Goal: Task Accomplishment & Management: Complete application form

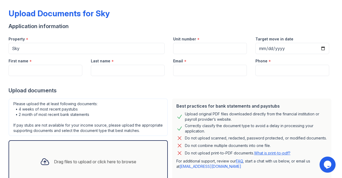
scroll to position [24, 0]
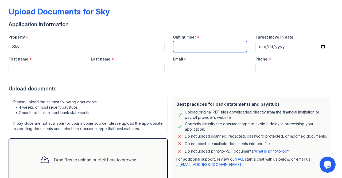
click at [188, 48] on input "Unit number" at bounding box center [210, 46] width 74 height 11
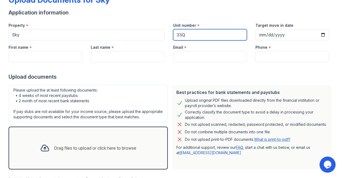
type input "33Q"
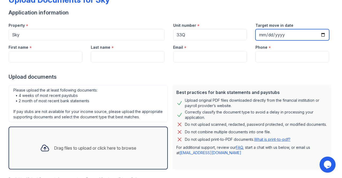
click at [318, 33] on input "Target move in date" at bounding box center [293, 34] width 74 height 11
type input "[DATE]"
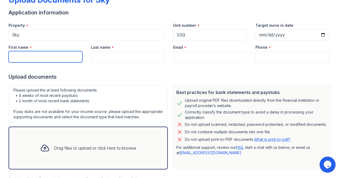
click at [56, 56] on input "First name" at bounding box center [46, 56] width 74 height 11
type input "[PERSON_NAME]"
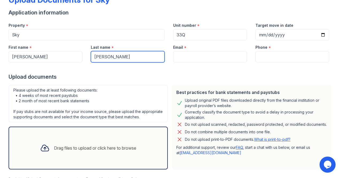
type input "[PERSON_NAME]"
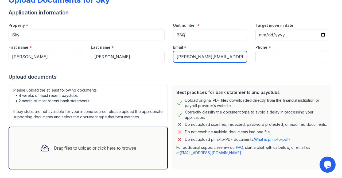
type input "[PERSON_NAME][EMAIL_ADDRESS][DOMAIN_NAME]"
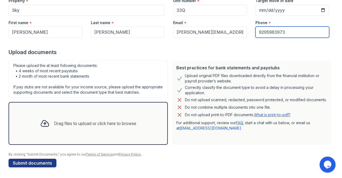
scroll to position [66, 0]
type input "9295983973"
click at [52, 129] on div "Drag files to upload or click here to browse" at bounding box center [88, 123] width 105 height 18
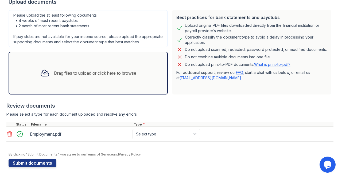
scroll to position [115, 0]
click at [82, 75] on div "Drag files to upload or click here to browse" at bounding box center [95, 73] width 82 height 6
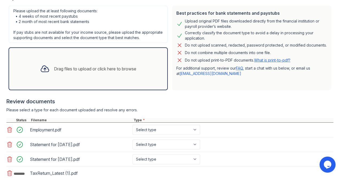
scroll to position [153, 0]
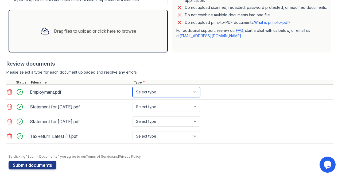
click at [182, 96] on select "Select type Paystub Bank Statement Offer Letter Tax Documents Benefit Award Let…" at bounding box center [167, 92] width 68 height 10
select select "offer_letter"
click at [133, 92] on select "Select type Paystub Bank Statement Offer Letter Tax Documents Benefit Award Let…" at bounding box center [167, 92] width 68 height 10
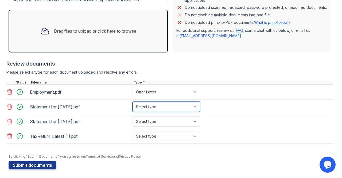
click at [167, 112] on select "Select type Paystub Bank Statement Offer Letter Tax Documents Benefit Award Let…" at bounding box center [167, 107] width 68 height 10
select select "paystub"
click at [133, 106] on select "Select type Paystub Bank Statement Offer Letter Tax Documents Benefit Award Let…" at bounding box center [167, 107] width 68 height 10
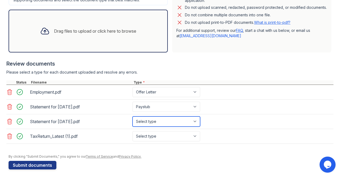
click at [152, 126] on select "Select type Paystub Bank Statement Offer Letter Tax Documents Benefit Award Let…" at bounding box center [167, 121] width 68 height 10
select select "paystub"
click at [133, 121] on select "Select type Paystub Bank Statement Offer Letter Tax Documents Benefit Award Let…" at bounding box center [167, 121] width 68 height 10
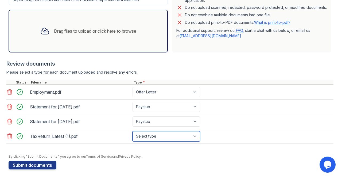
click at [151, 138] on select "Select type Paystub Bank Statement Offer Letter Tax Documents Benefit Award Let…" at bounding box center [167, 136] width 68 height 10
select select "tax_documents"
click at [133, 135] on select "Select type Paystub Bank Statement Offer Letter Tax Documents Benefit Award Let…" at bounding box center [167, 136] width 68 height 10
click at [40, 32] on icon at bounding box center [45, 31] width 10 height 10
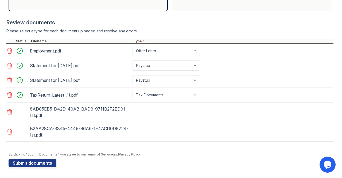
scroll to position [198, 0]
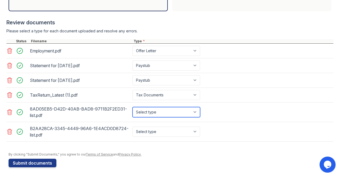
click at [174, 112] on select "Select type Paystub Bank Statement Offer Letter Tax Documents Benefit Award Let…" at bounding box center [167, 112] width 68 height 10
select select "bank_statement"
click at [133, 107] on select "Select type Paystub Bank Statement Offer Letter Tax Documents Benefit Award Let…" at bounding box center [167, 112] width 68 height 10
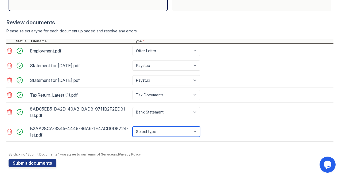
click at [156, 134] on select "Select type Paystub Bank Statement Offer Letter Tax Documents Benefit Award Let…" at bounding box center [167, 131] width 68 height 10
select select "bank_statement"
click at [133, 126] on select "Select type Paystub Bank Statement Offer Letter Tax Documents Benefit Award Let…" at bounding box center [167, 131] width 68 height 10
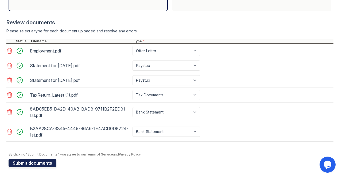
click at [34, 165] on button "Submit documents" at bounding box center [33, 163] width 48 height 9
